Goal: Task Accomplishment & Management: Manage account settings

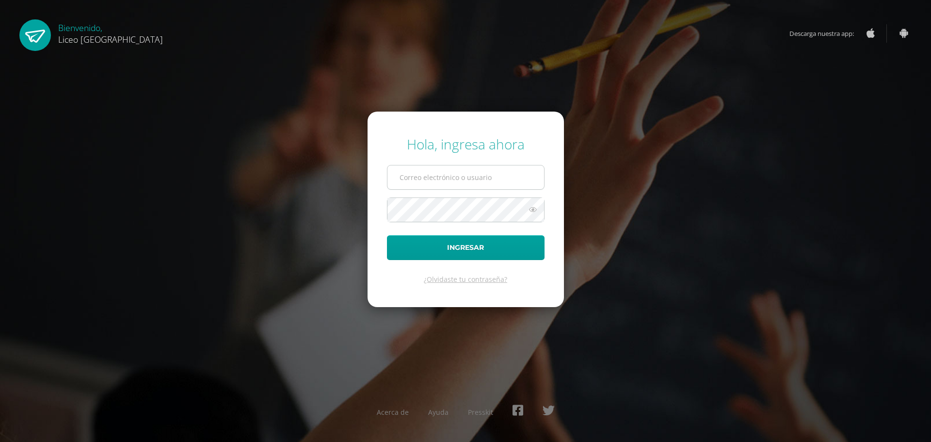
drag, startPoint x: 0, startPoint y: 0, endPoint x: 462, endPoint y: 177, distance: 494.8
click at [462, 177] on input "text" at bounding box center [465, 177] width 157 height 24
type input "20192270"
click at [472, 244] on button "Ingresar" at bounding box center [466, 247] width 158 height 25
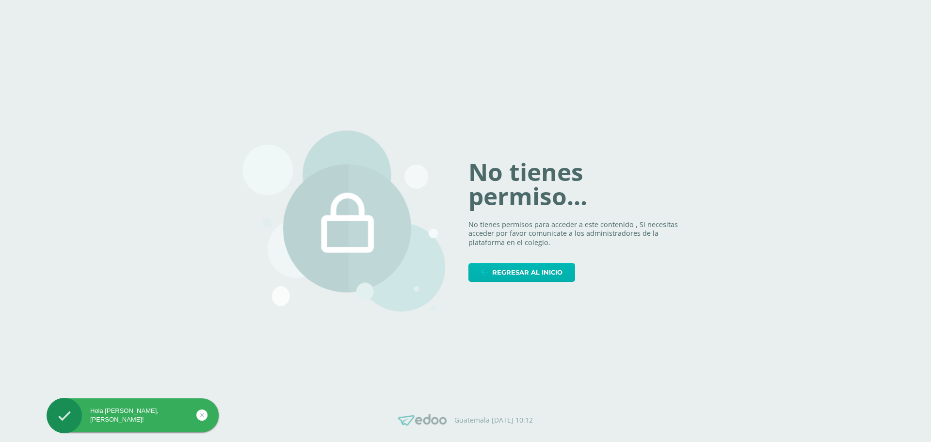
click at [505, 272] on span "Regresar al inicio" at bounding box center [527, 272] width 70 height 18
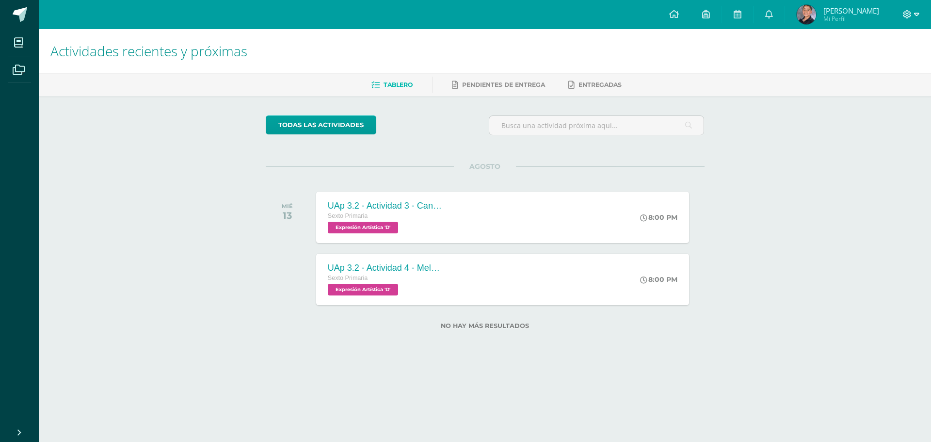
click at [903, 17] on icon at bounding box center [906, 14] width 9 height 9
click at [896, 67] on span "Cerrar sesión" at bounding box center [886, 66] width 44 height 9
